Goal: Information Seeking & Learning: Learn about a topic

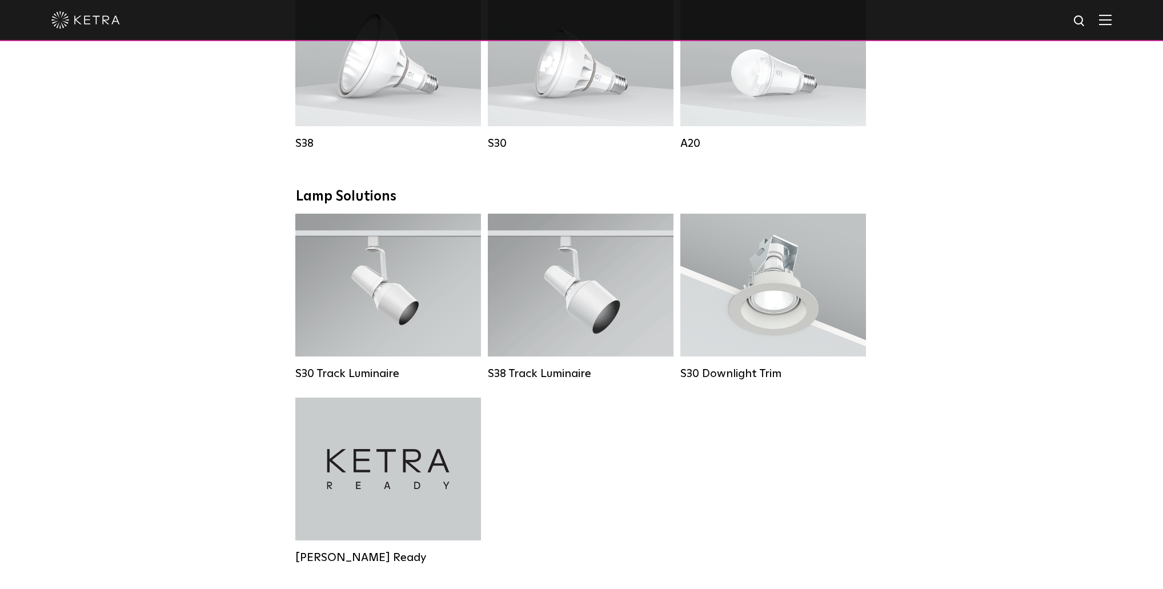
scroll to position [731, 0]
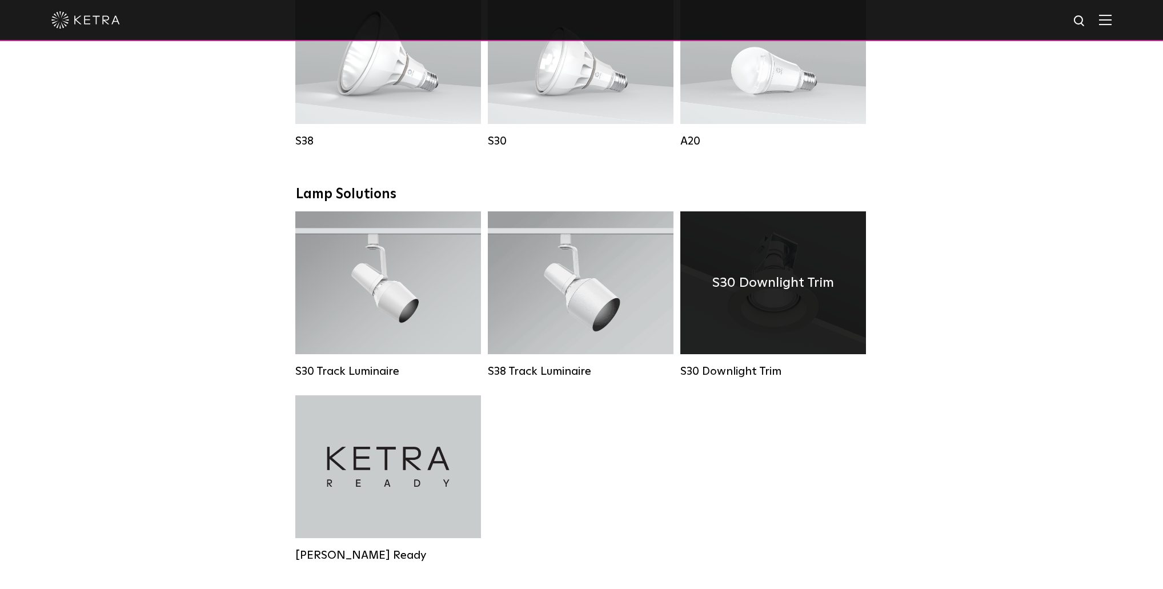
click at [745, 315] on div "S30 Downlight Trim" at bounding box center [774, 282] width 186 height 143
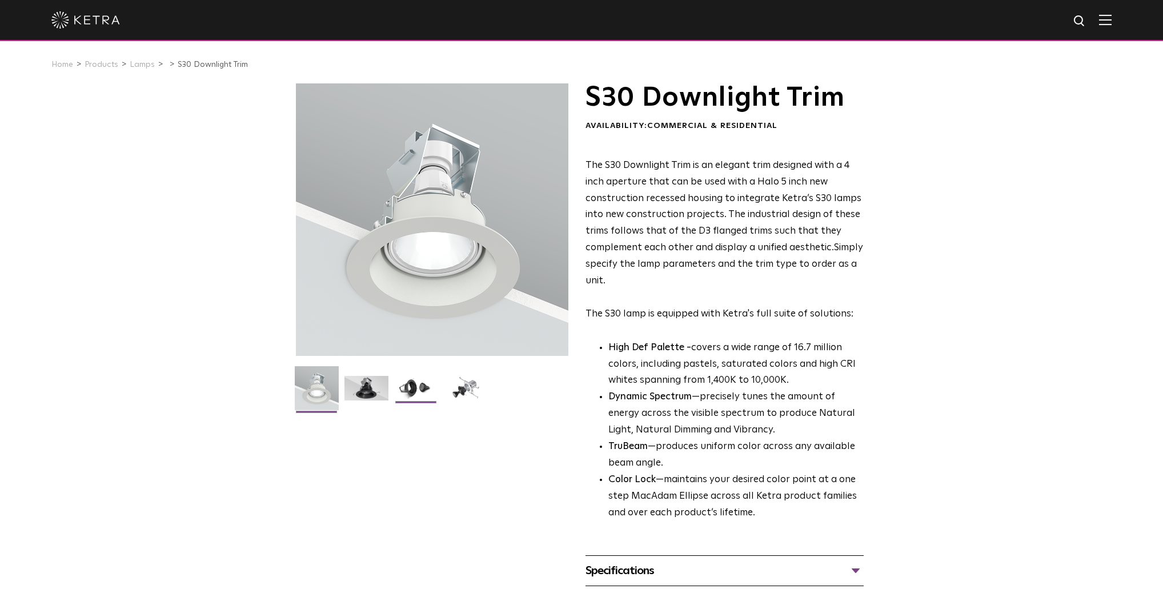
click at [401, 393] on img at bounding box center [416, 392] width 44 height 33
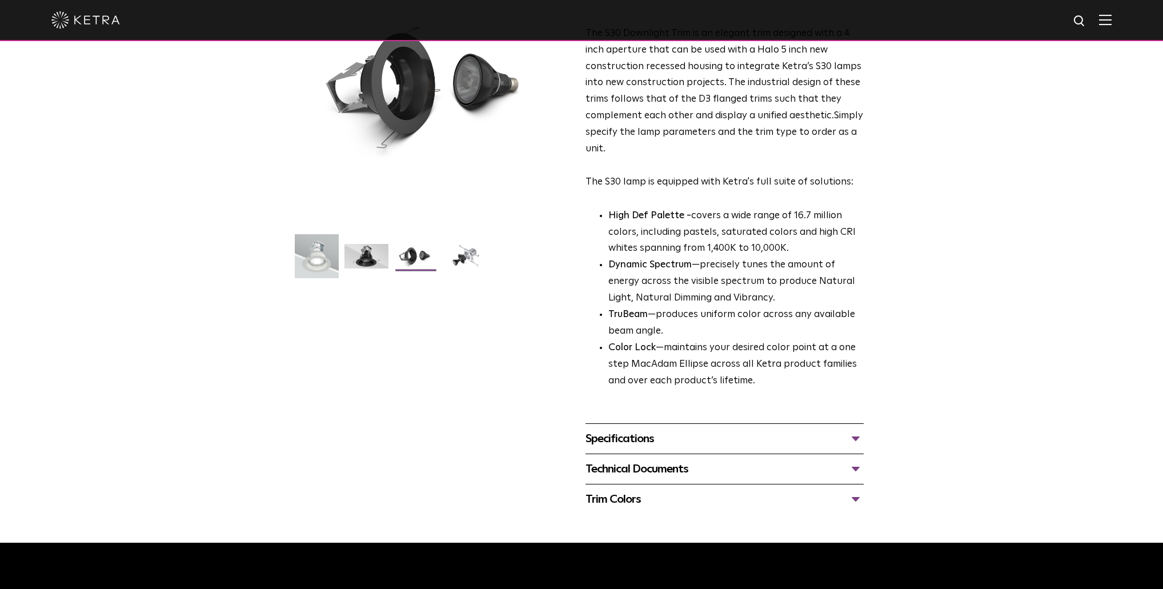
scroll to position [183, 0]
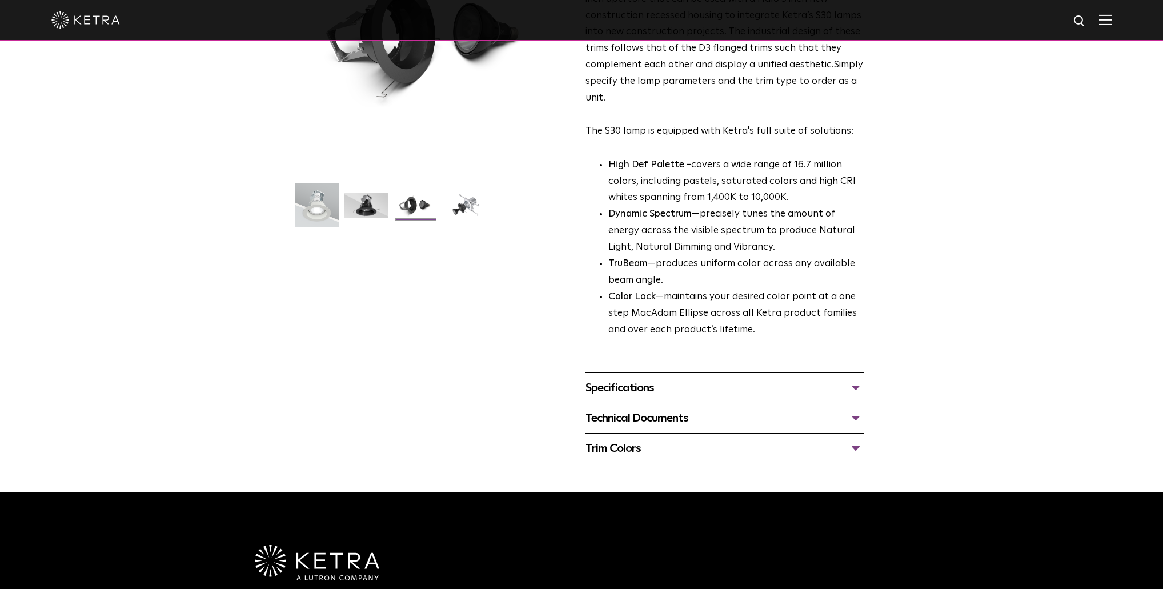
click at [670, 385] on div "Specifications" at bounding box center [725, 388] width 278 height 18
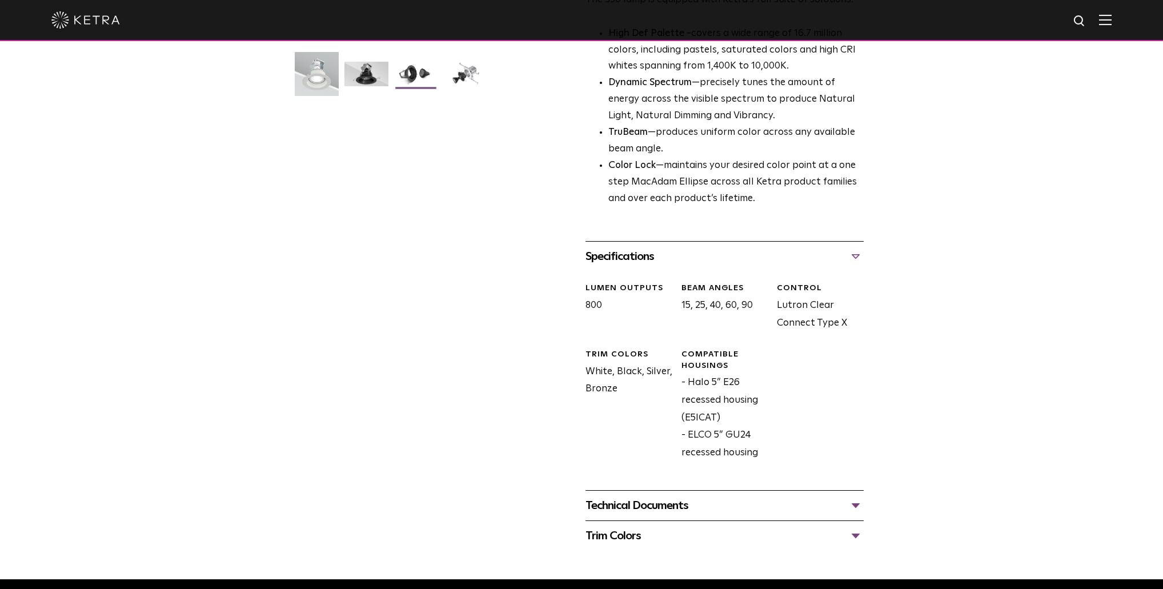
scroll to position [320, 0]
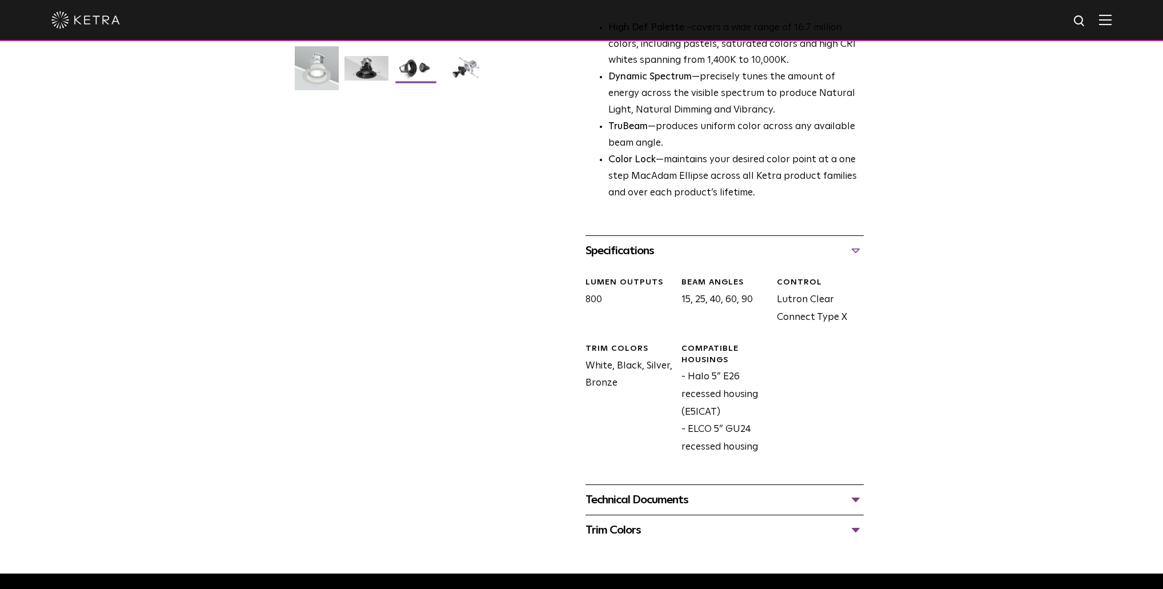
drag, startPoint x: 686, startPoint y: 299, endPoint x: 750, endPoint y: 301, distance: 64.0
click at [750, 301] on div "Beam Angles 15, 25, 40, 60, 90" at bounding box center [720, 301] width 95 height 49
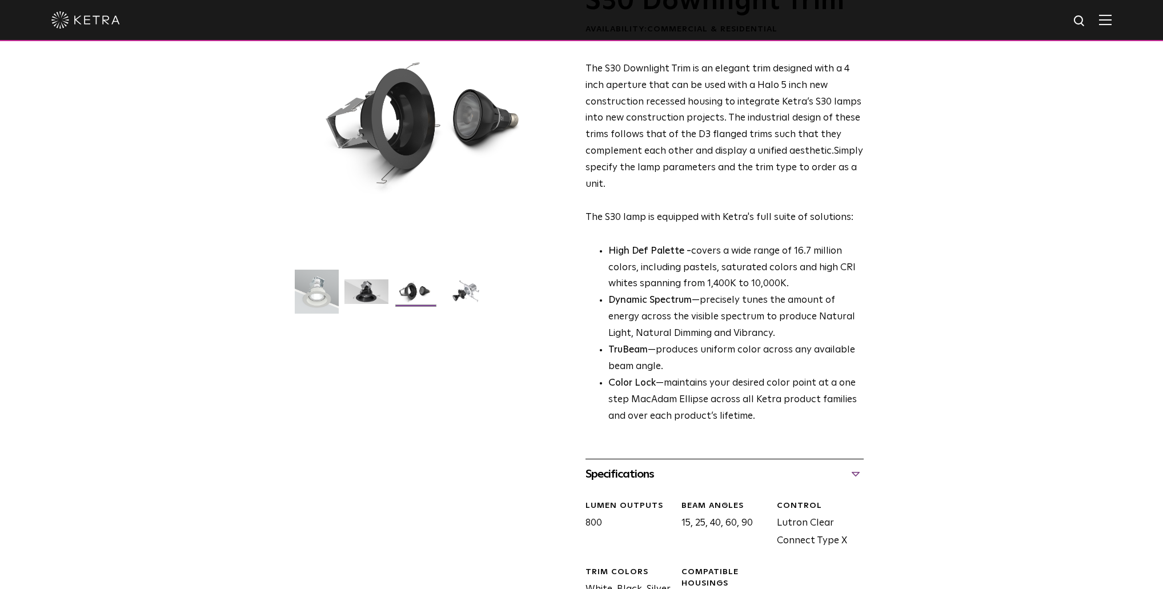
scroll to position [0, 0]
